Goal: Task Accomplishment & Management: Manage account settings

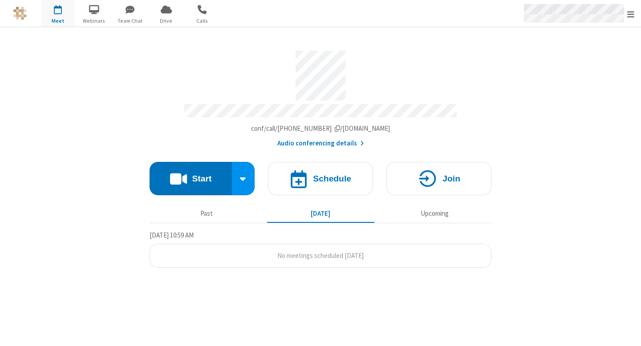
click at [627, 14] on div "Open menu" at bounding box center [579, 13] width 126 height 27
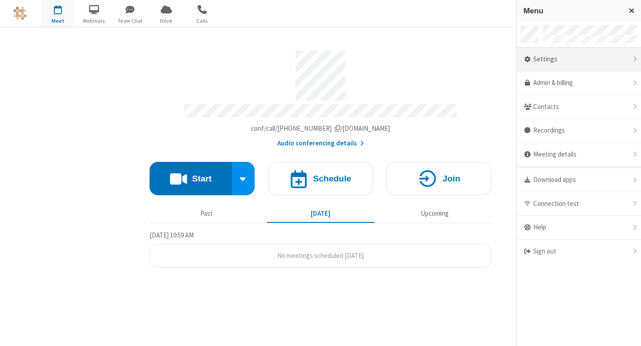
click at [591, 66] on div "Settings" at bounding box center [579, 60] width 124 height 24
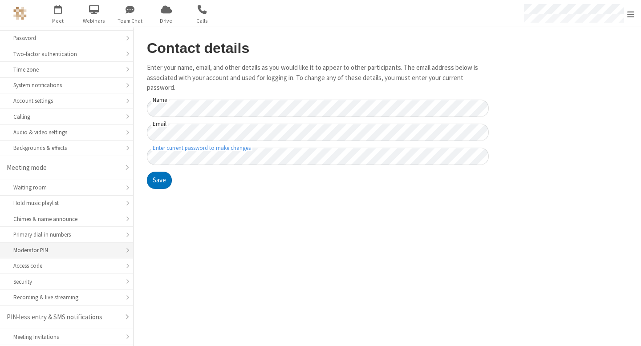
scroll to position [74, 0]
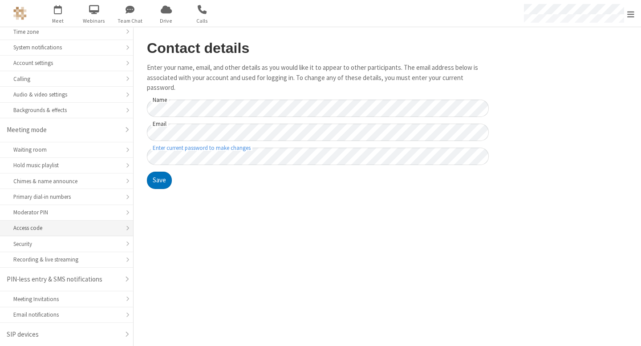
click at [62, 224] on div "Access code" at bounding box center [66, 228] width 106 height 8
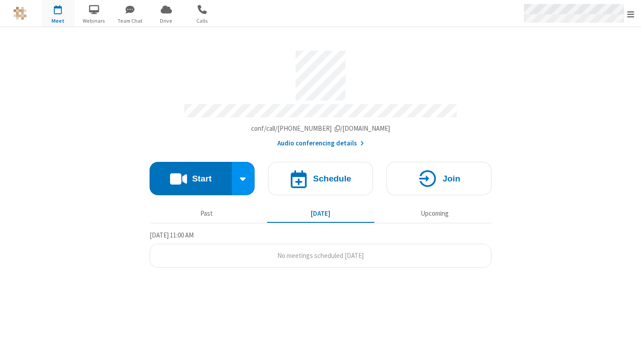
click at [628, 16] on span "Open menu" at bounding box center [630, 14] width 7 height 9
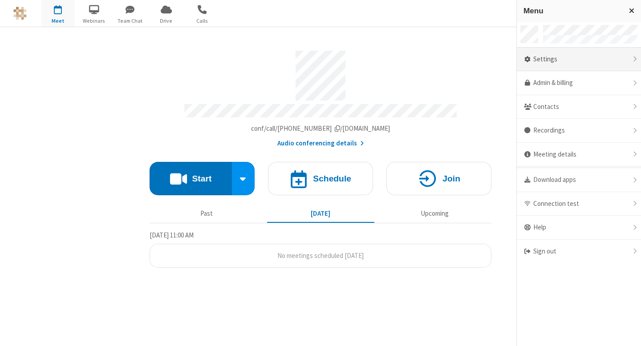
click at [578, 66] on div "Settings" at bounding box center [579, 60] width 124 height 24
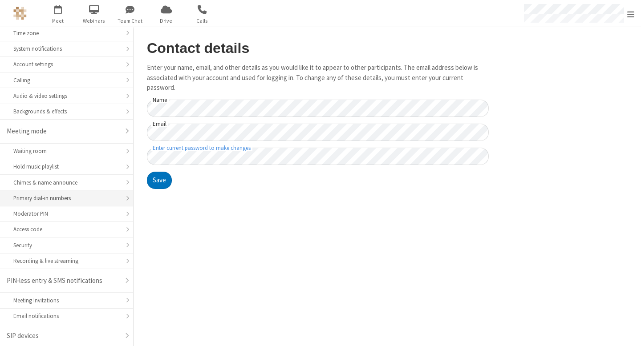
scroll to position [72, 0]
click at [99, 228] on div "Access code" at bounding box center [66, 230] width 106 height 8
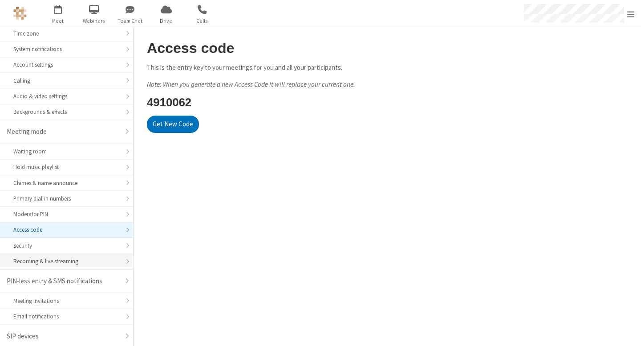
click at [89, 254] on li "Recording & live streaming" at bounding box center [66, 262] width 133 height 16
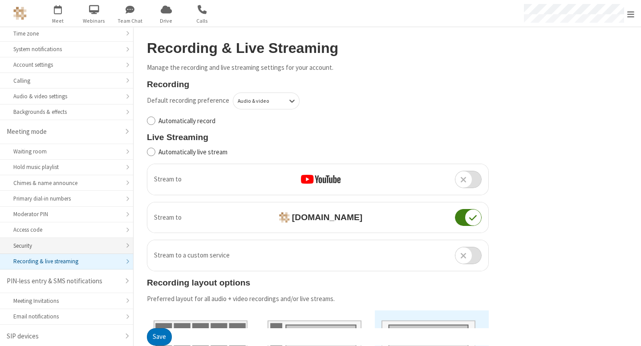
click at [90, 248] on div "Security" at bounding box center [66, 246] width 106 height 8
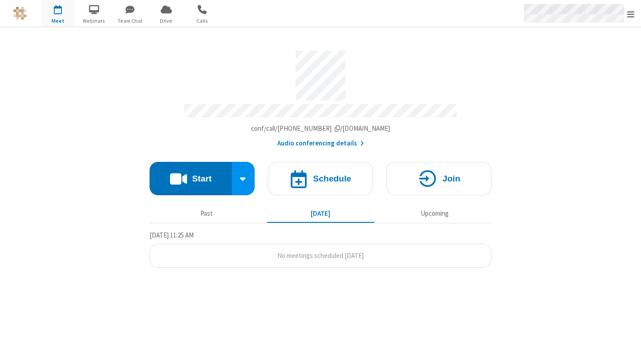
click at [628, 14] on span "Open menu" at bounding box center [630, 14] width 7 height 9
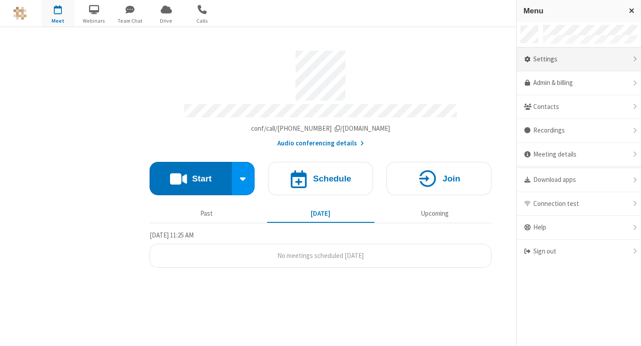
click at [578, 60] on div "Settings" at bounding box center [579, 60] width 124 height 24
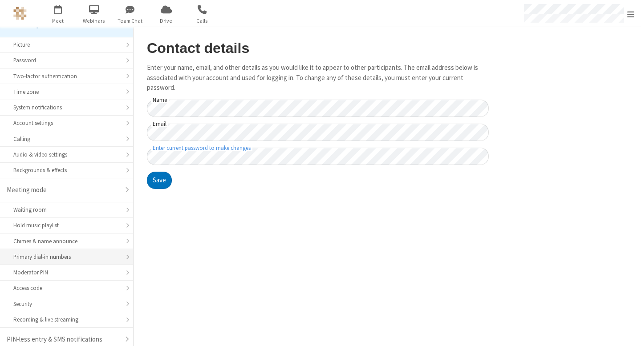
scroll to position [14, 0]
click at [87, 306] on div "Security" at bounding box center [66, 304] width 106 height 8
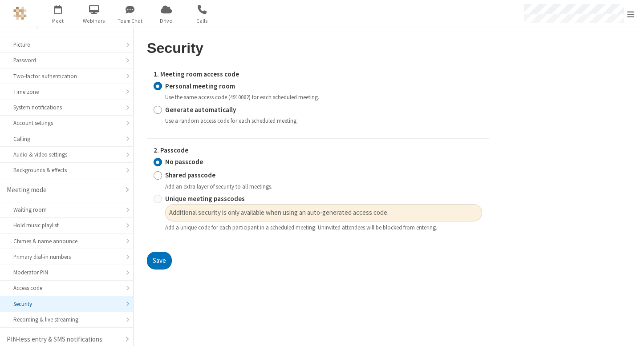
radio input "false"
radio input "true"
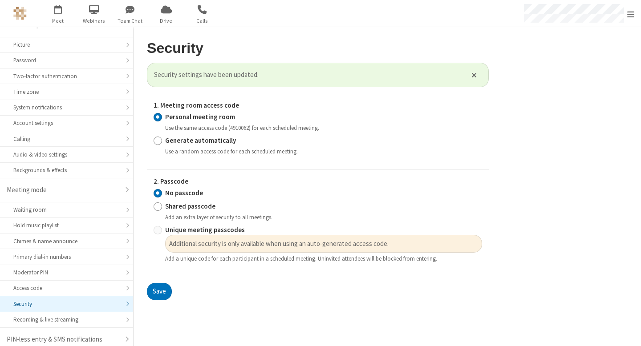
radio input "false"
radio input "true"
radio input "false"
radio input "true"
radio input "false"
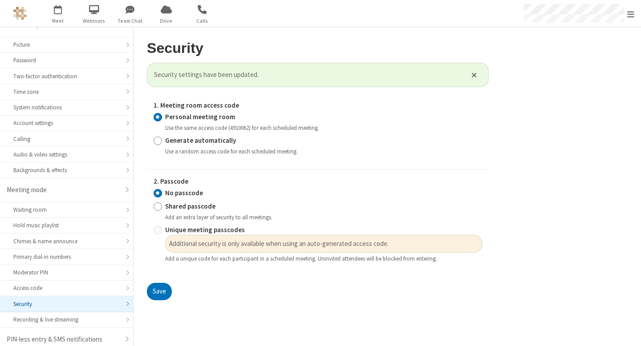
radio input "true"
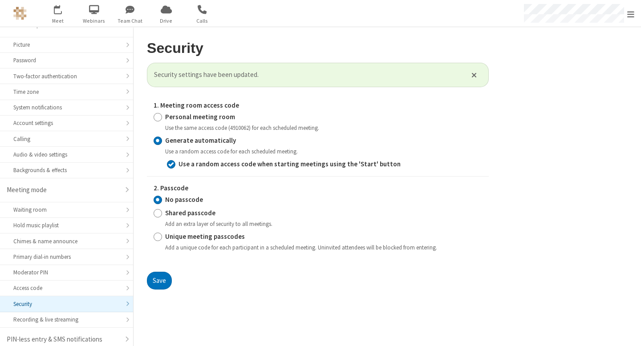
radio input "true"
